Goal: Transaction & Acquisition: Purchase product/service

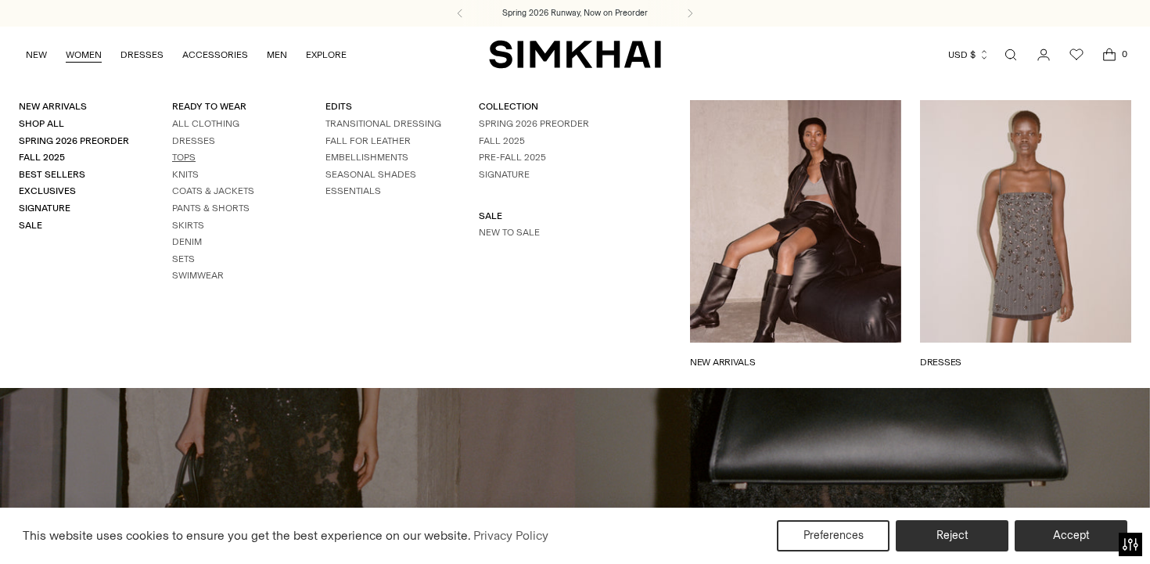
click at [181, 154] on link "Tops" at bounding box center [183, 157] width 23 height 11
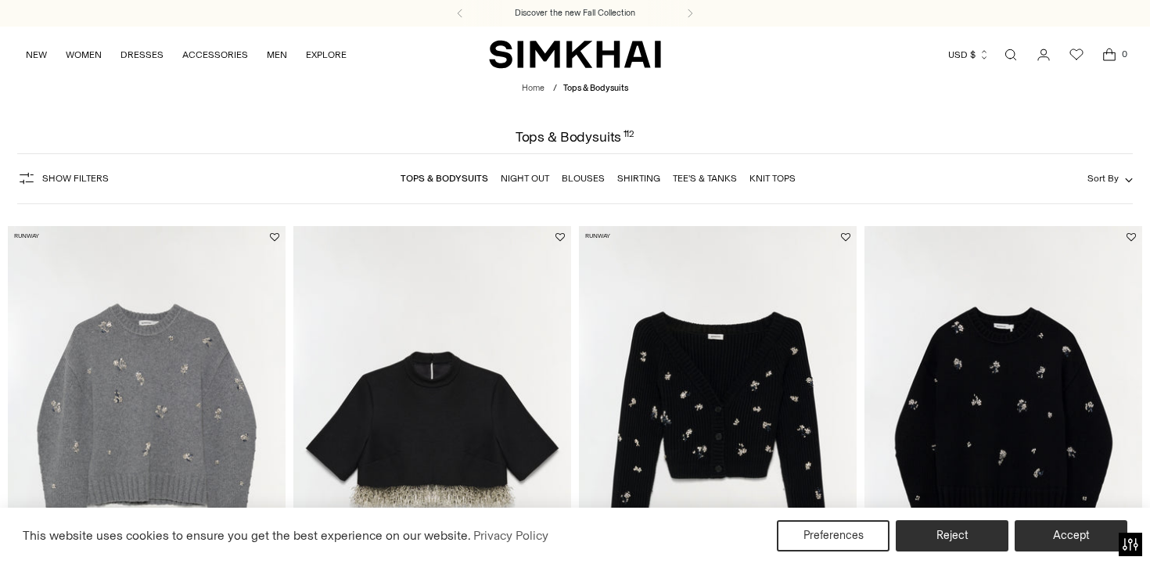
click at [711, 178] on link "Tee's & Tanks" at bounding box center [705, 178] width 64 height 11
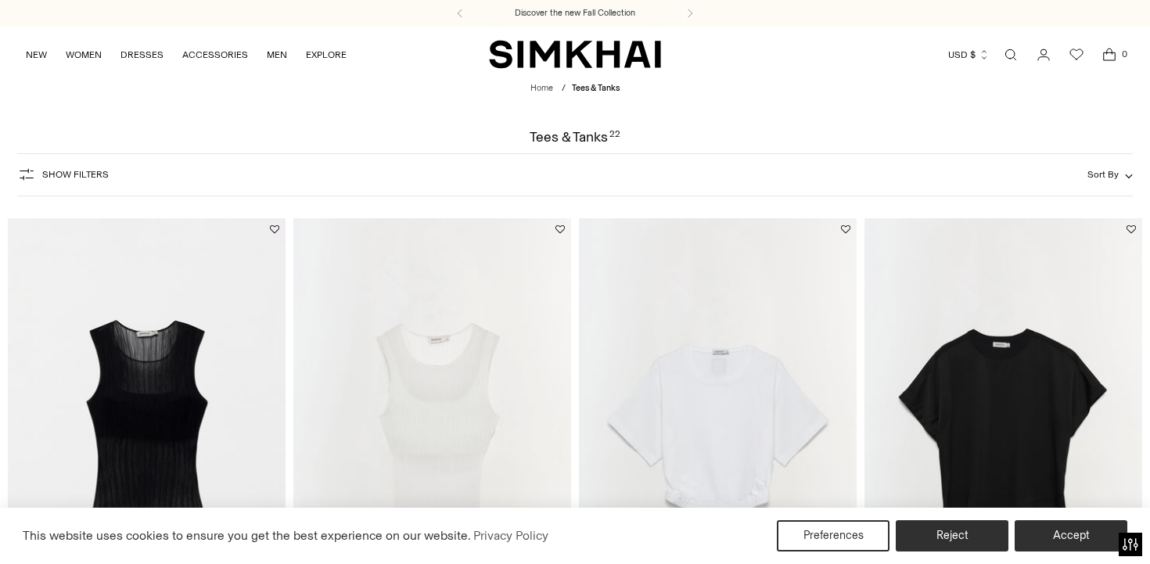
click at [1012, 47] on link "Open search modal" at bounding box center [1010, 54] width 31 height 31
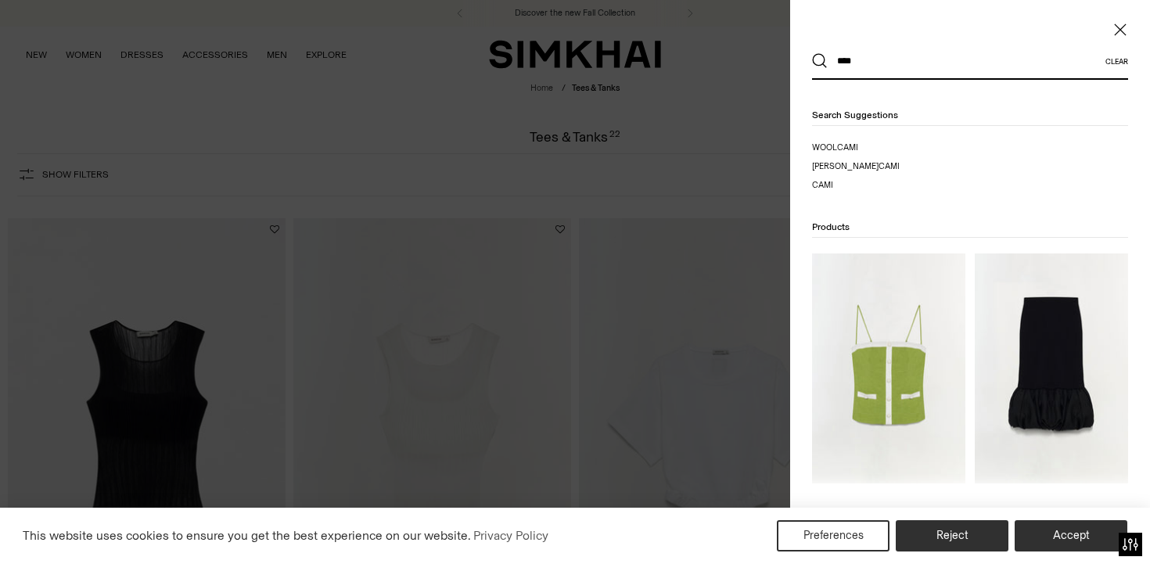
type input "****"
click at [812, 53] on button "Search" at bounding box center [820, 61] width 16 height 16
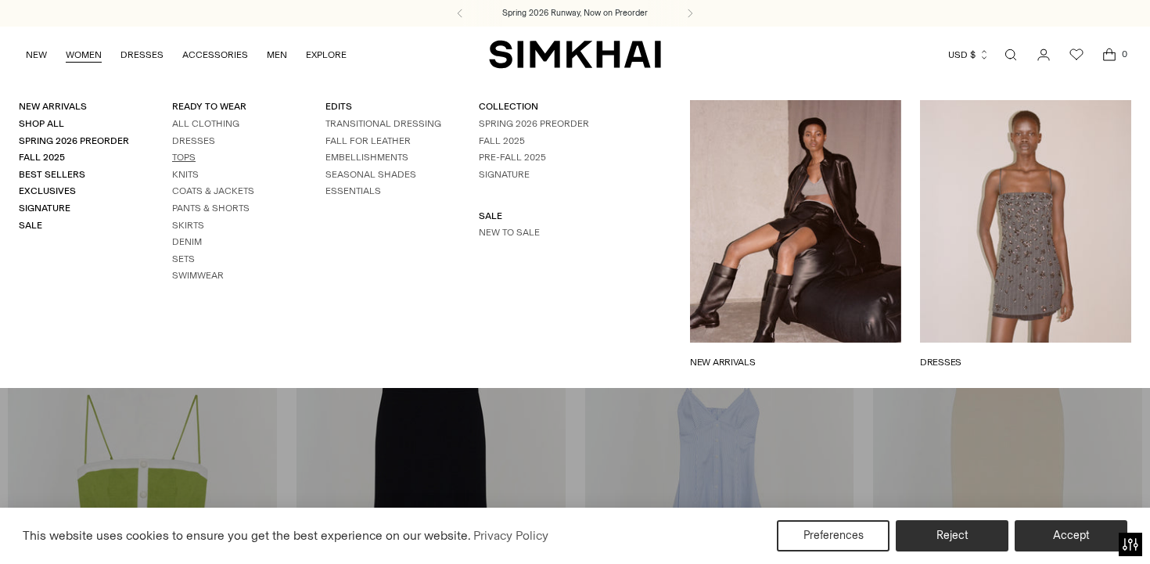
click at [192, 155] on link "Tops" at bounding box center [183, 157] width 23 height 11
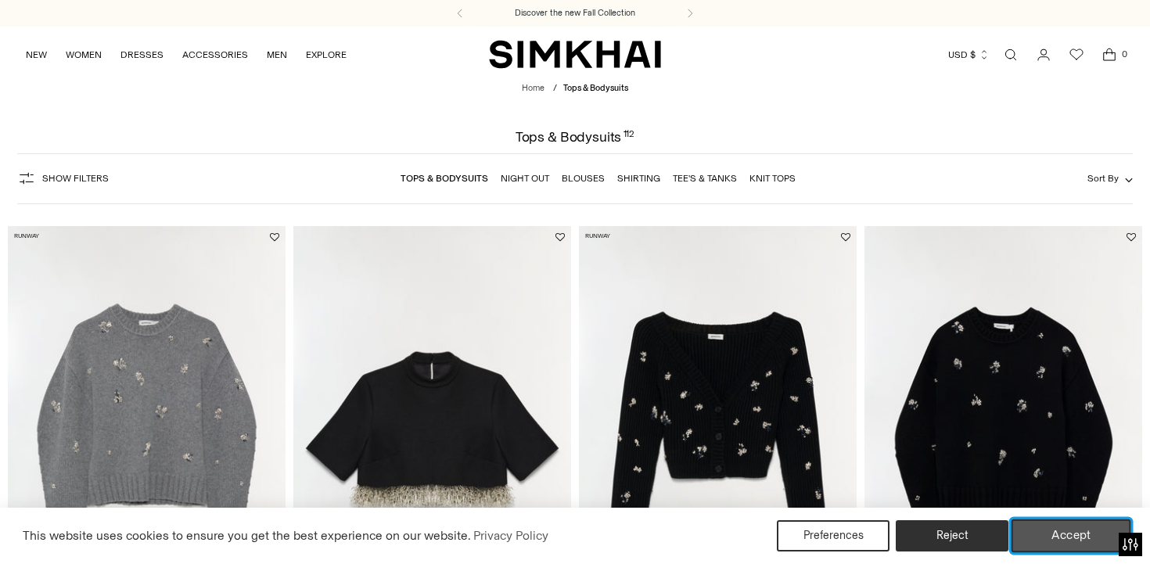
click at [1067, 539] on button "Accept" at bounding box center [1071, 535] width 120 height 33
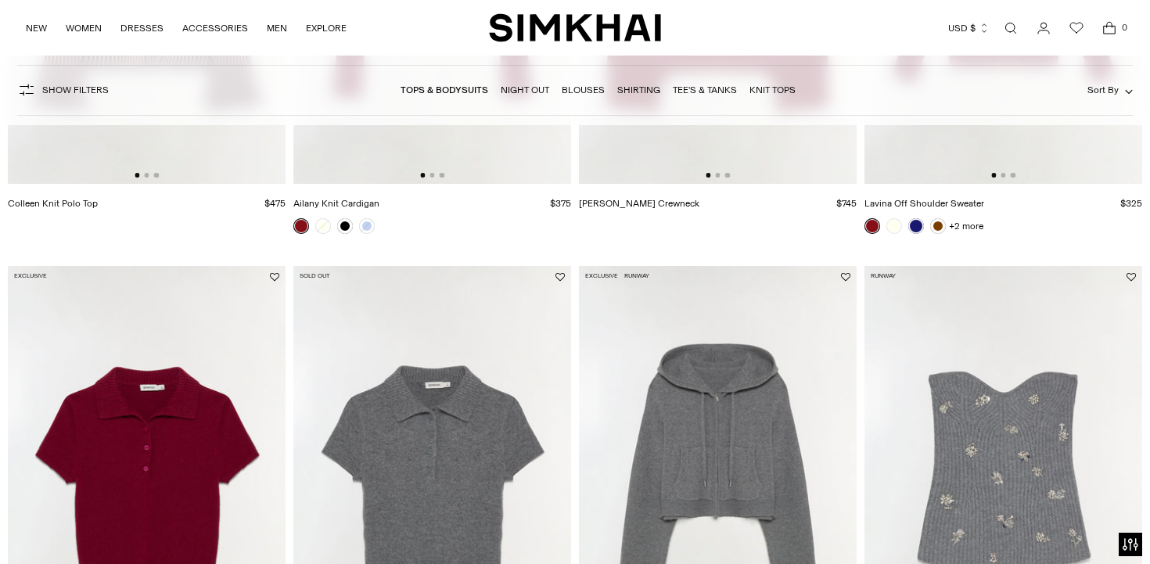
scroll to position [1708, 0]
